Goal: Find specific page/section: Find specific page/section

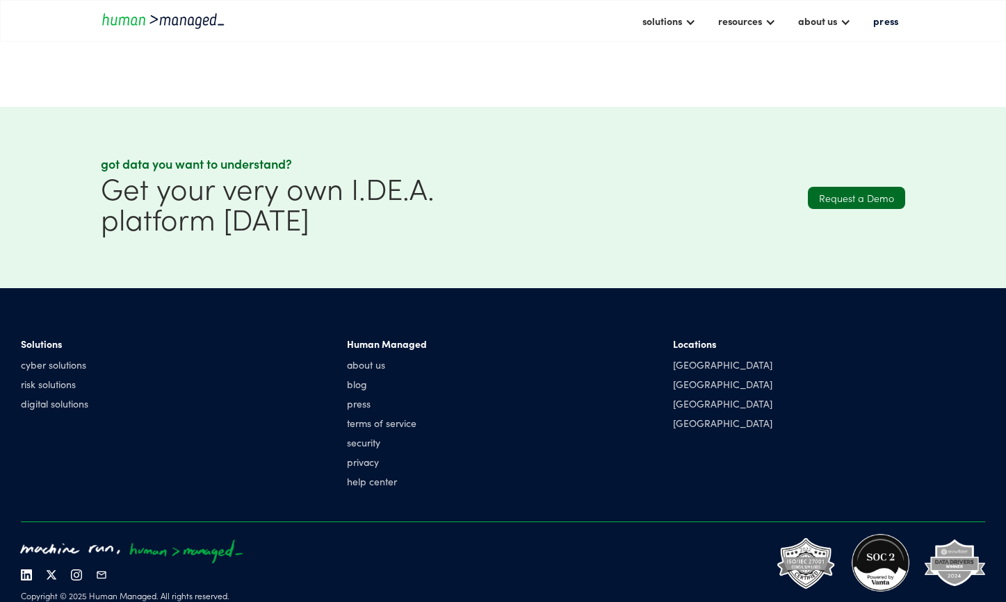
scroll to position [1103, 0]
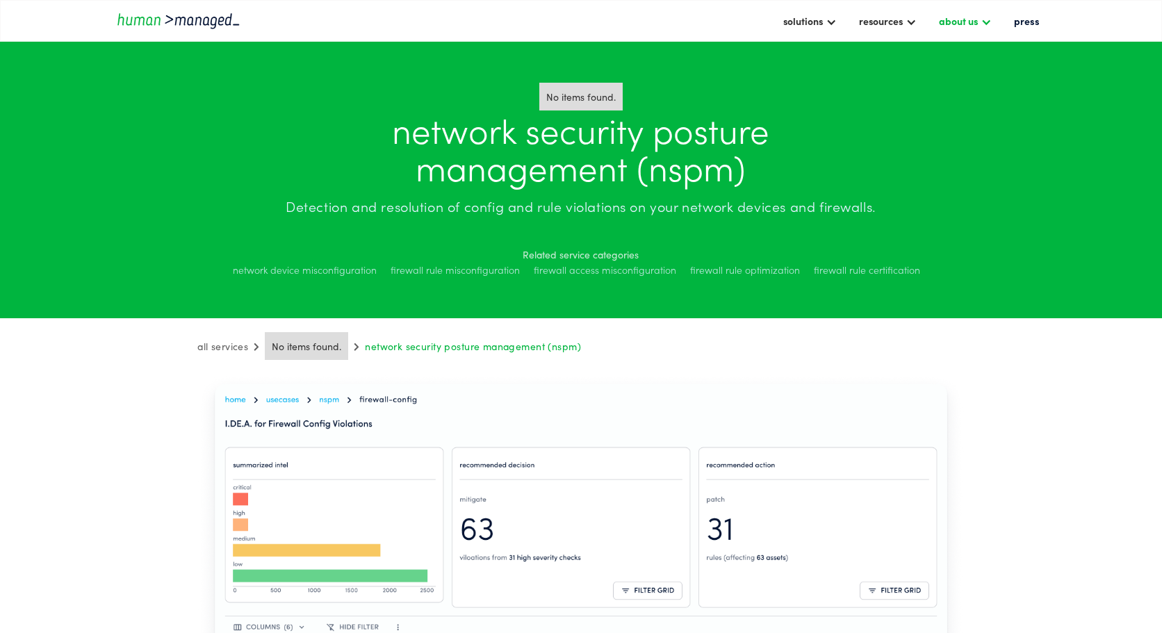
click at [963, 26] on div "about us" at bounding box center [958, 21] width 39 height 17
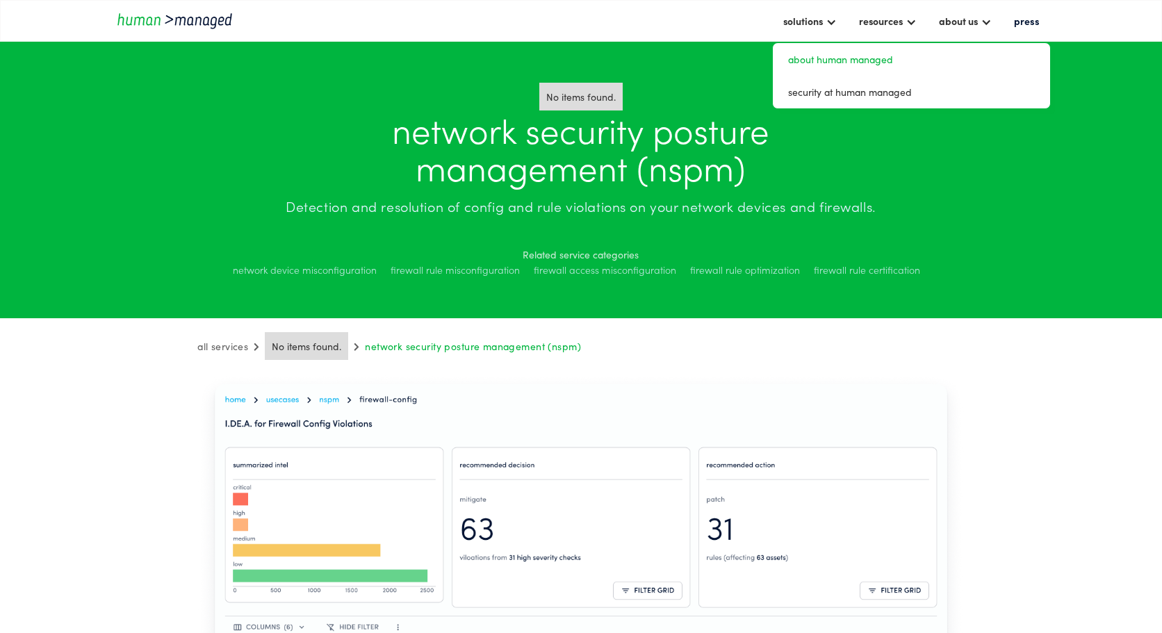
click at [859, 54] on link "about human managed" at bounding box center [911, 60] width 266 height 22
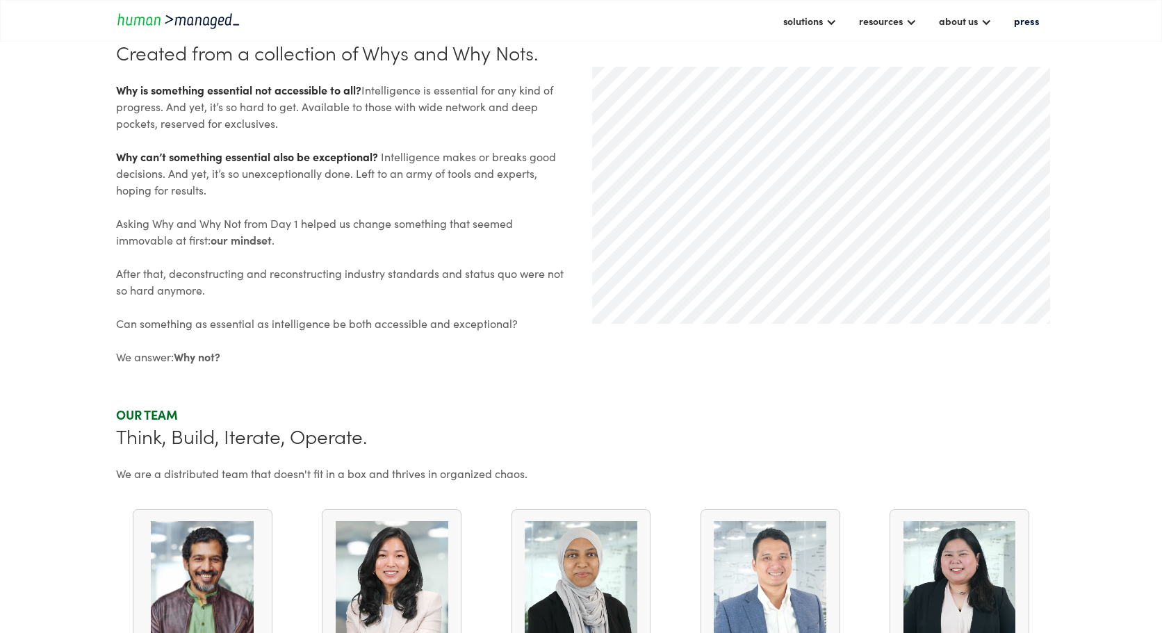
scroll to position [752, 0]
